Goal: Obtain resource: Obtain resource

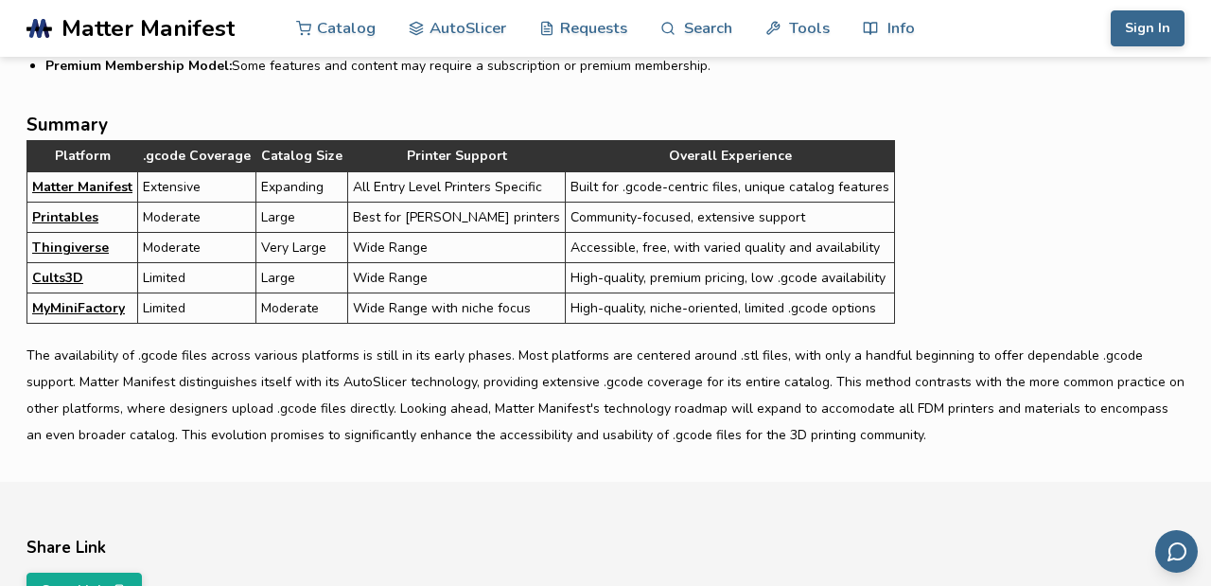
scroll to position [5843, 0]
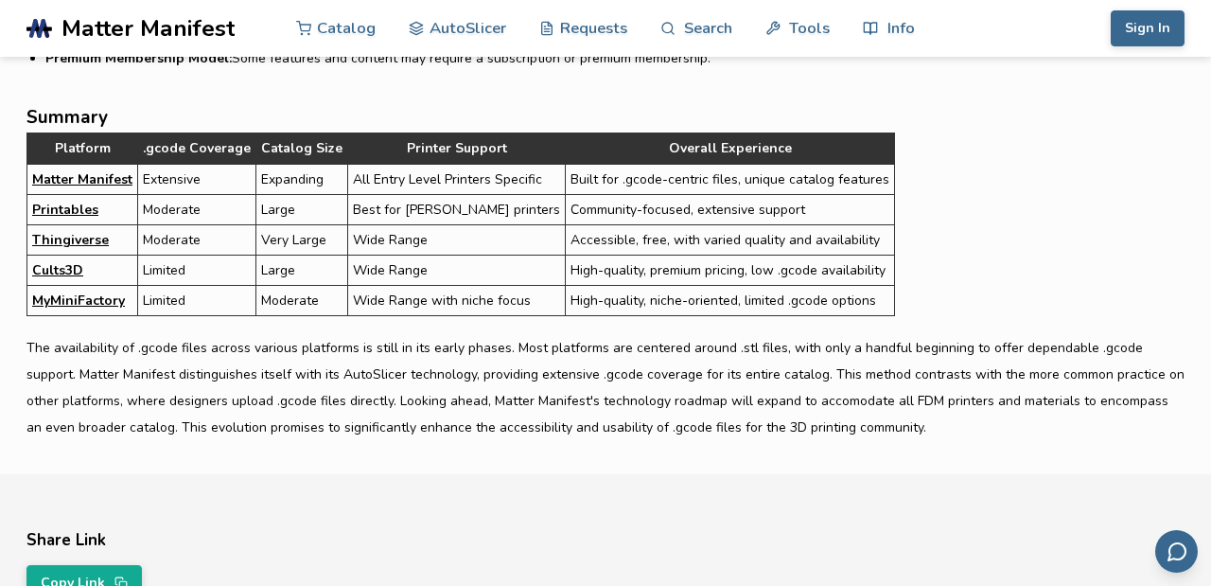
click at [104, 178] on link "Matter Manifest" at bounding box center [82, 179] width 100 height 20
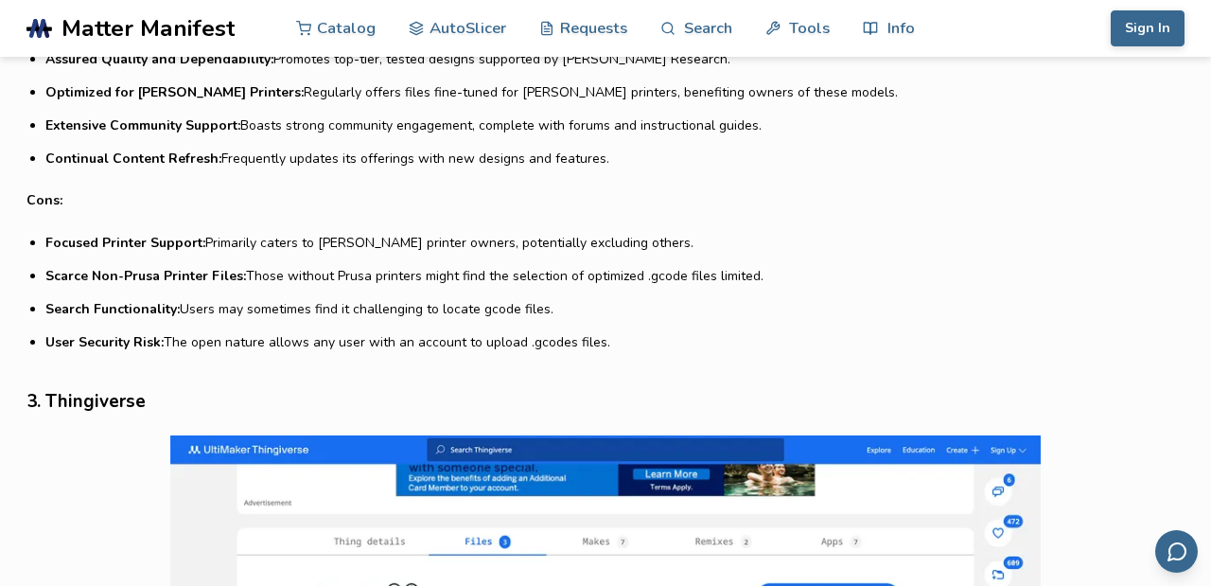
scroll to position [2473, 0]
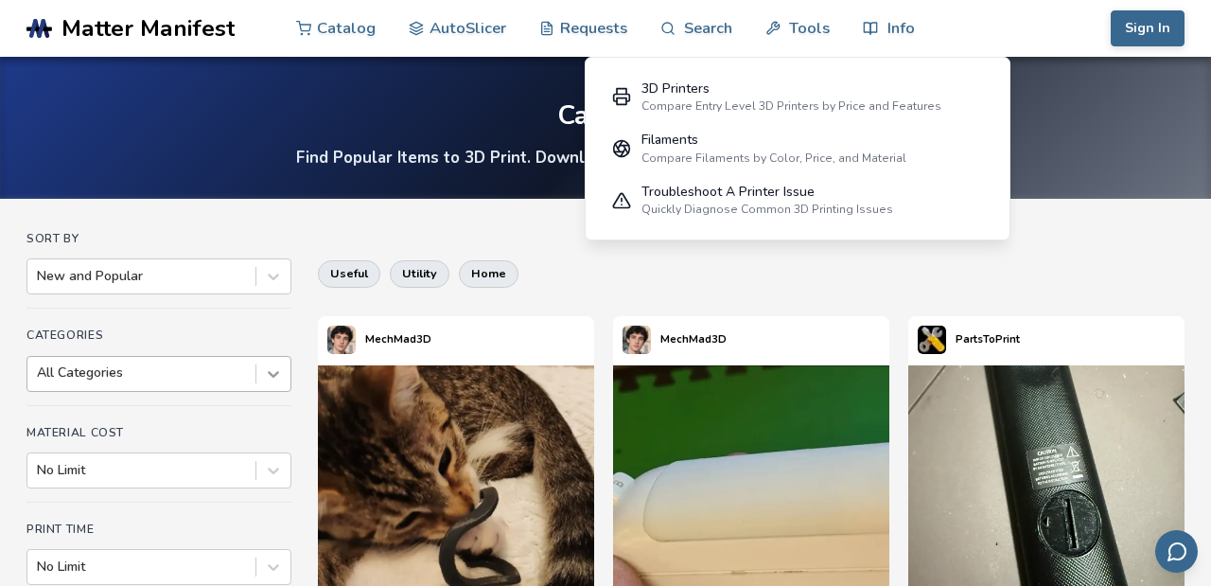
click at [287, 371] on div at bounding box center [273, 374] width 34 height 34
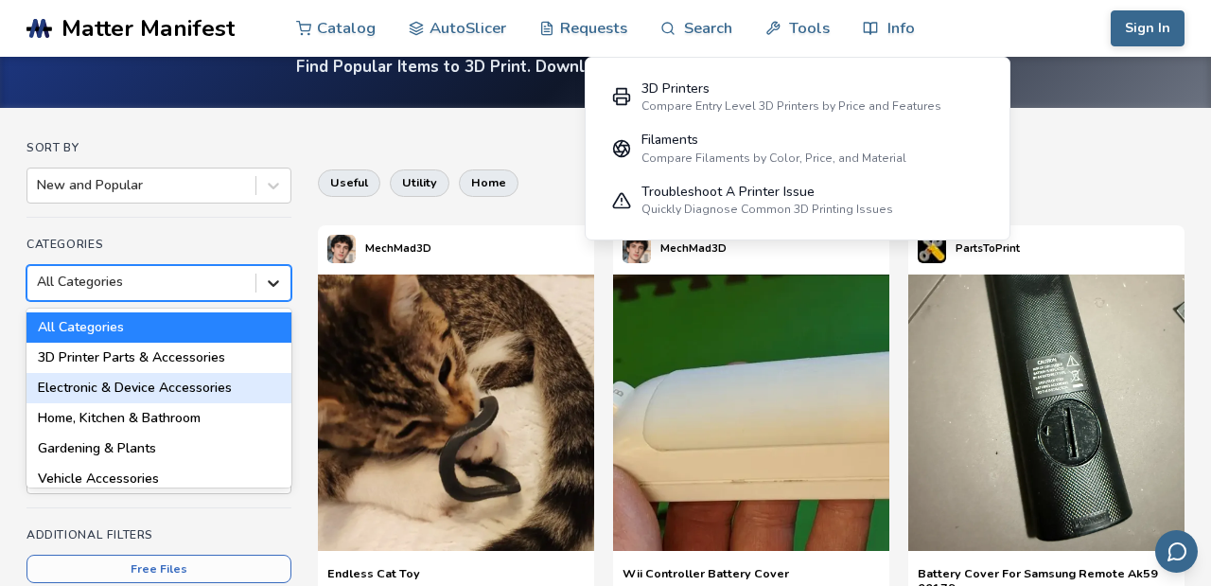
scroll to position [104, 0]
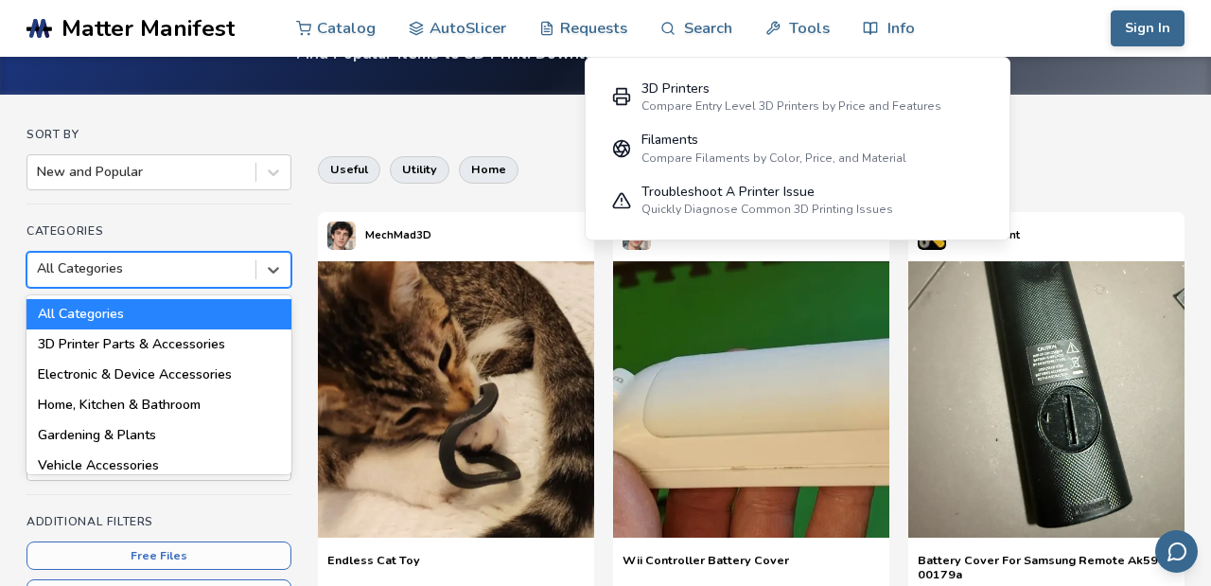
click at [211, 230] on h4 "Categories" at bounding box center [158, 230] width 265 height 13
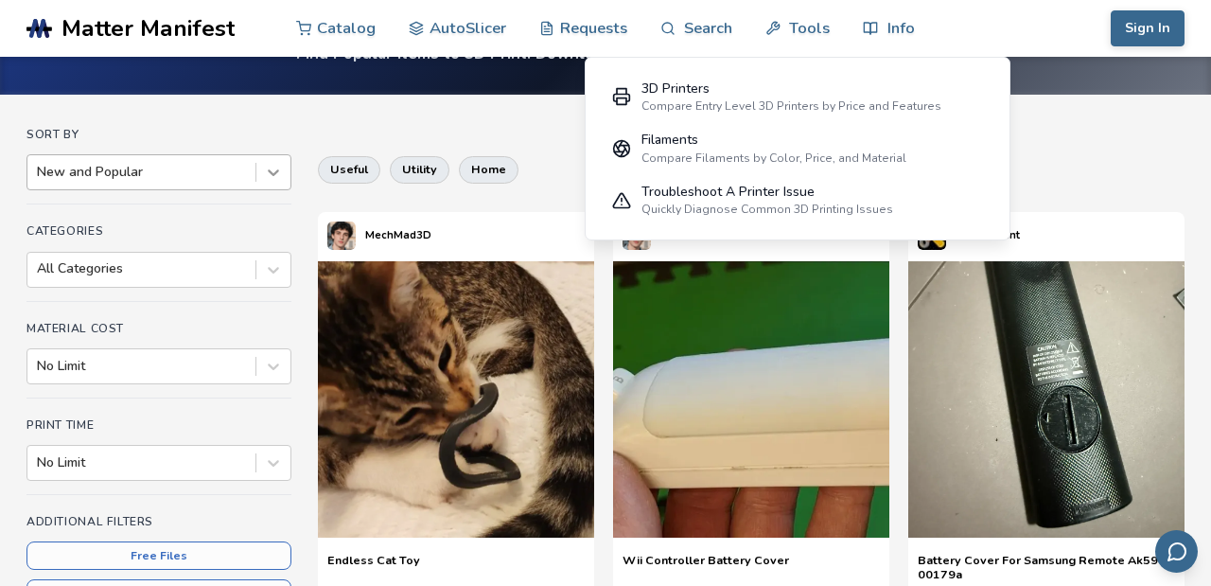
click at [276, 176] on icon at bounding box center [273, 172] width 19 height 19
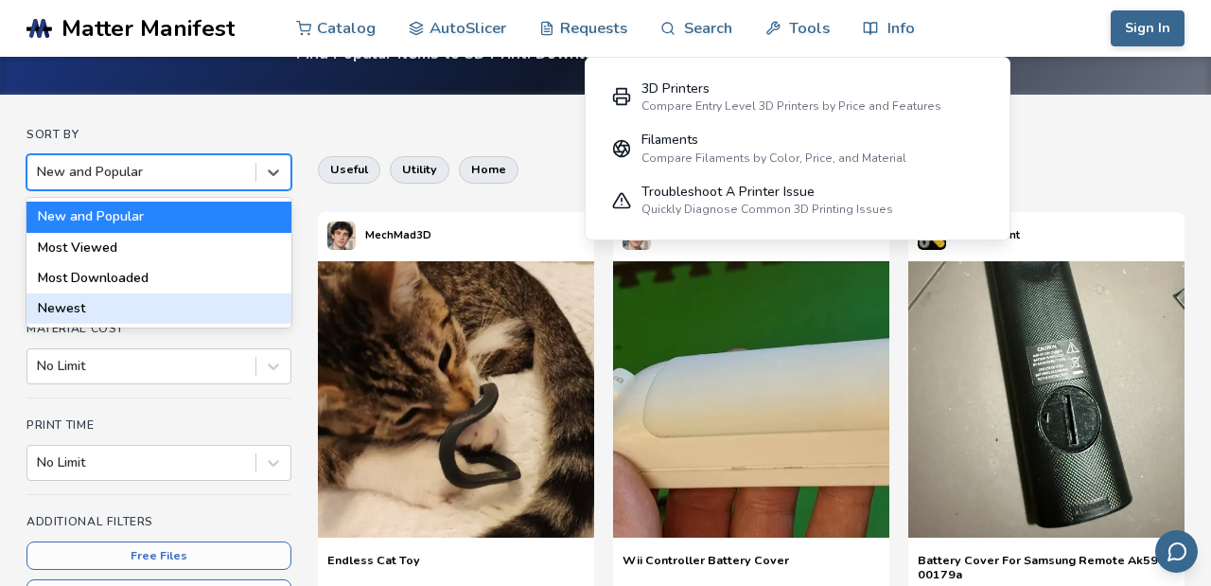
click at [234, 437] on div "Print Time No Limit" at bounding box center [158, 456] width 265 height 77
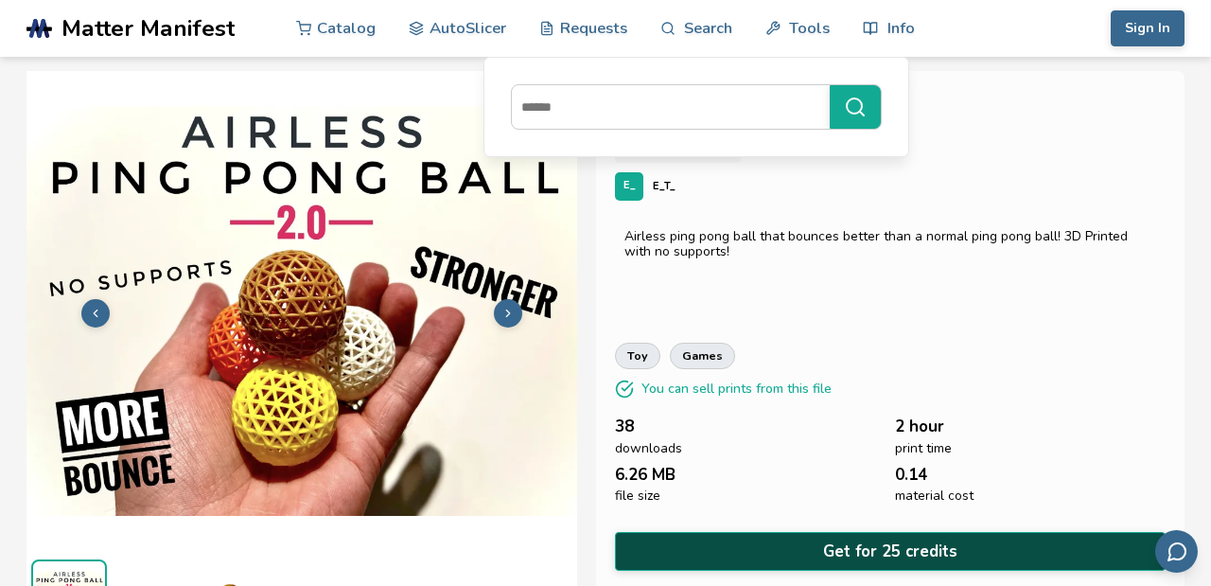
click at [854, 545] on button "Get for 25 credits" at bounding box center [890, 551] width 551 height 39
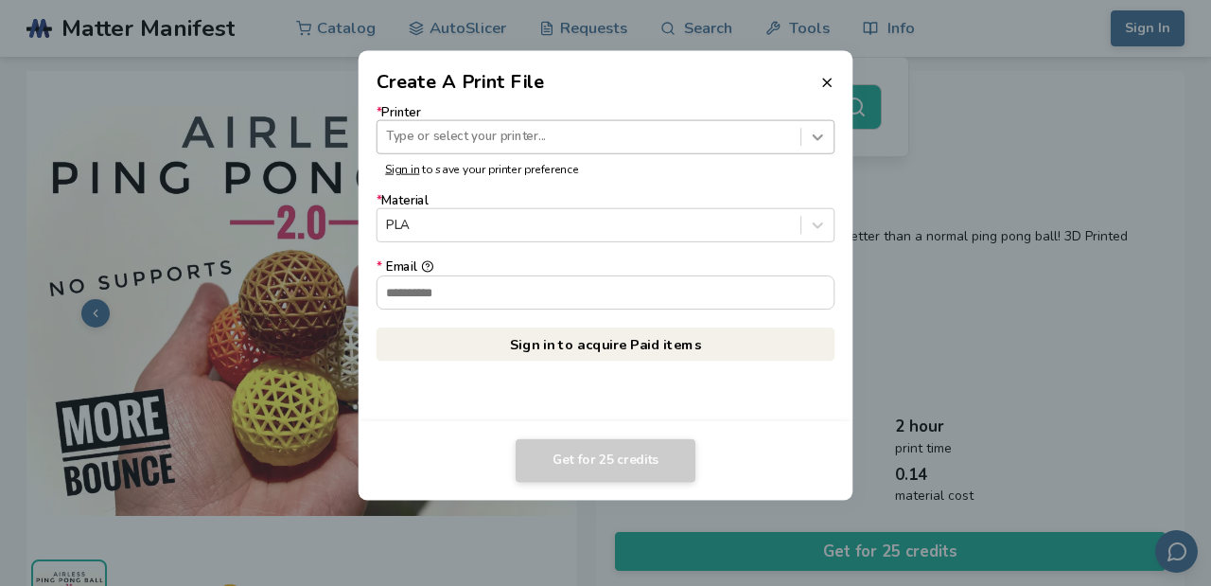
click at [814, 136] on icon at bounding box center [818, 137] width 10 height 6
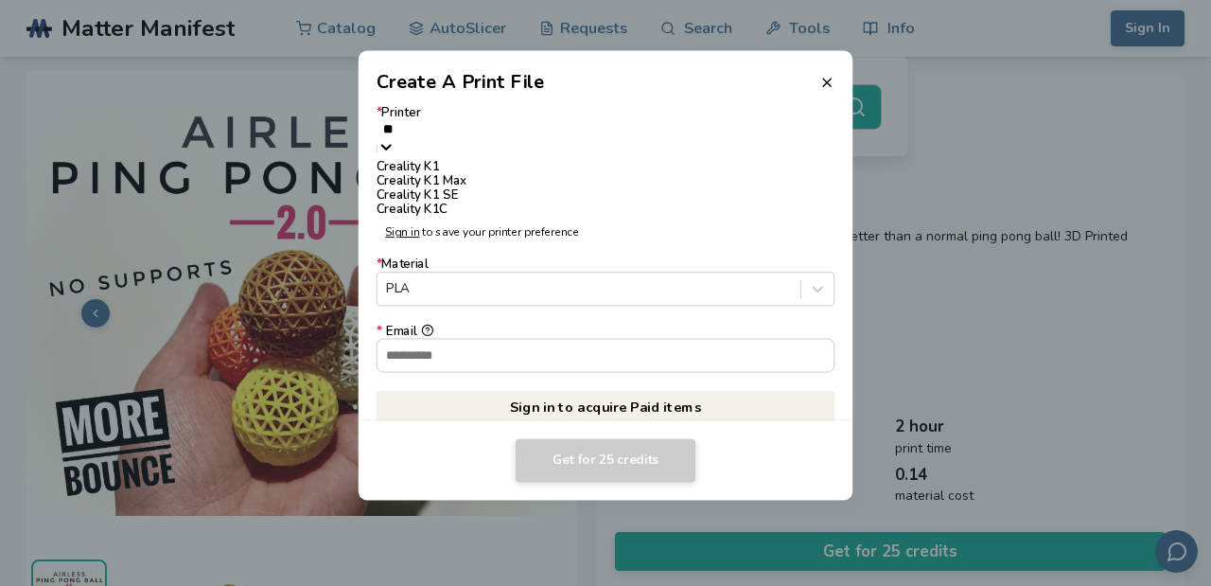
type input "***"
click at [484, 188] on div "Creality K1 Max" at bounding box center [605, 181] width 459 height 14
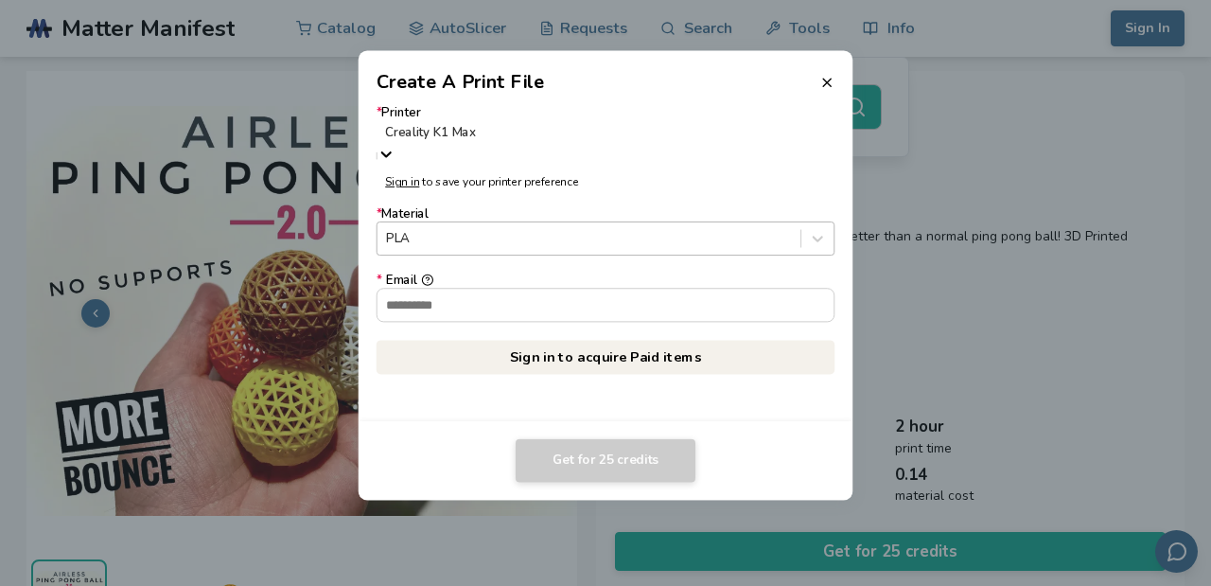
click at [505, 229] on div at bounding box center [588, 238] width 405 height 18
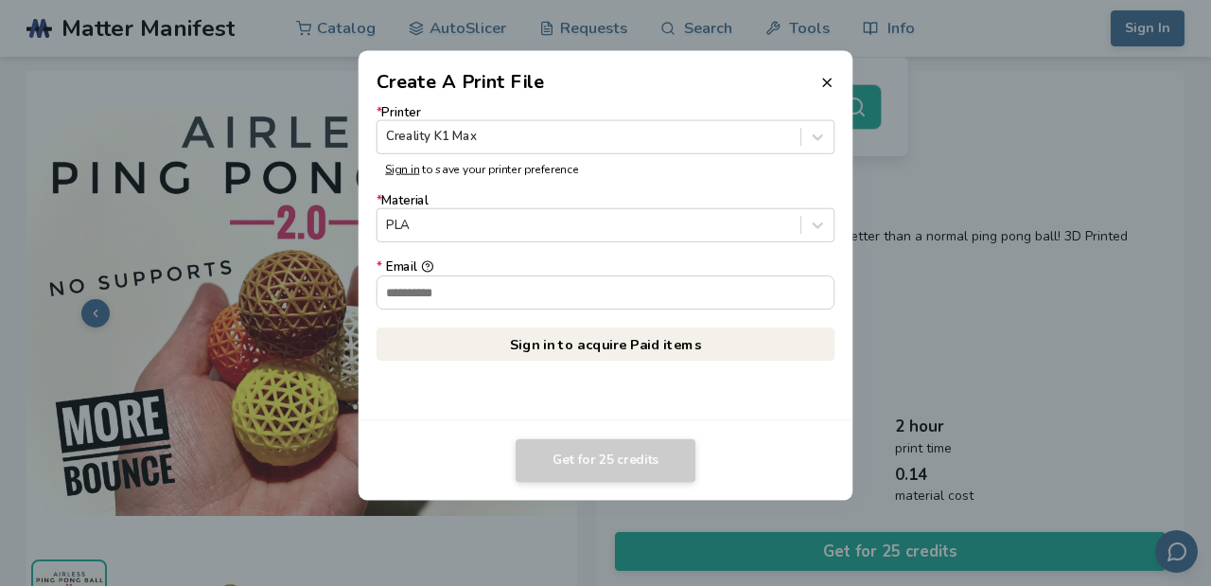
click at [659, 178] on form "* Printer Creality K1 Max Sign in to save your printer preference * Material PL…" at bounding box center [605, 207] width 459 height 204
click at [598, 297] on input "* Email" at bounding box center [605, 291] width 457 height 32
type input "**********"
click at [826, 76] on icon at bounding box center [826, 82] width 15 height 15
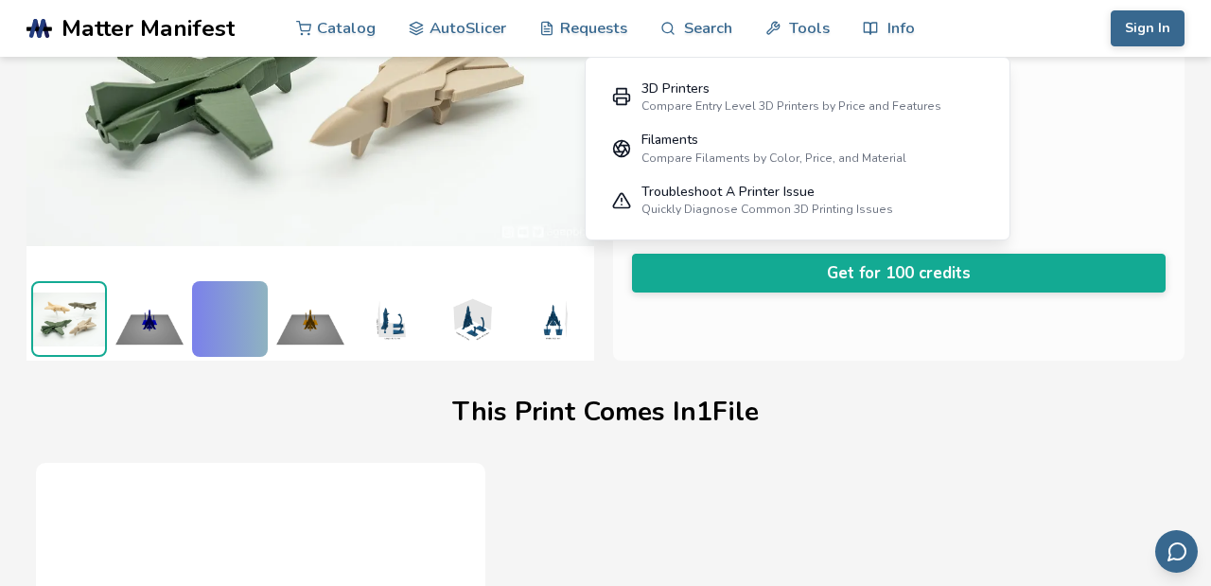
scroll to position [262, 0]
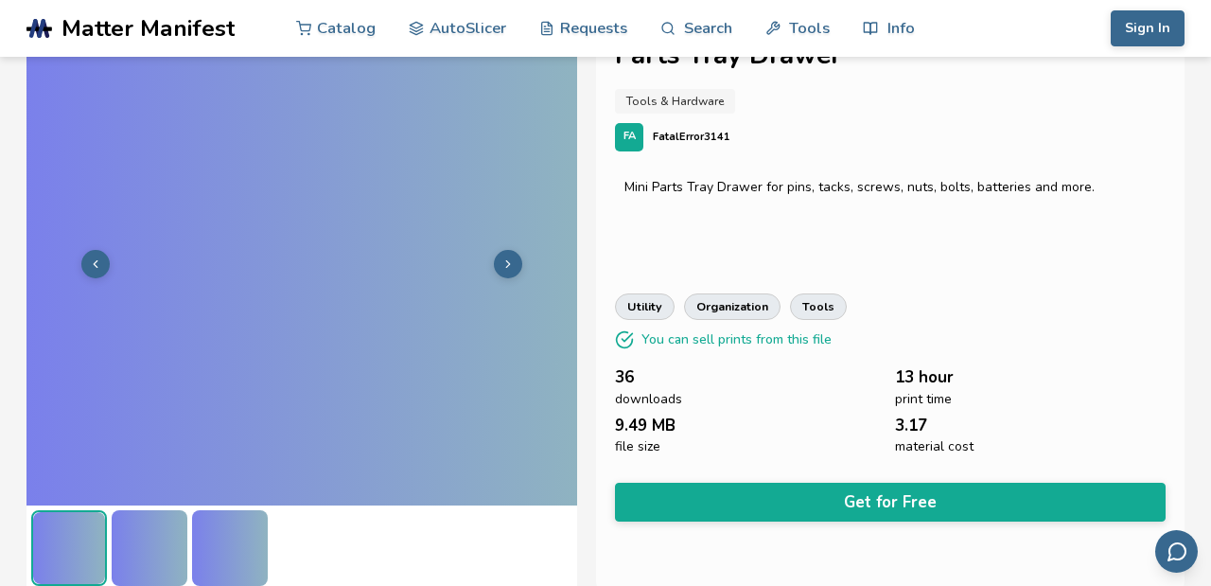
scroll to position [49, 0]
